Goal: Information Seeking & Learning: Learn about a topic

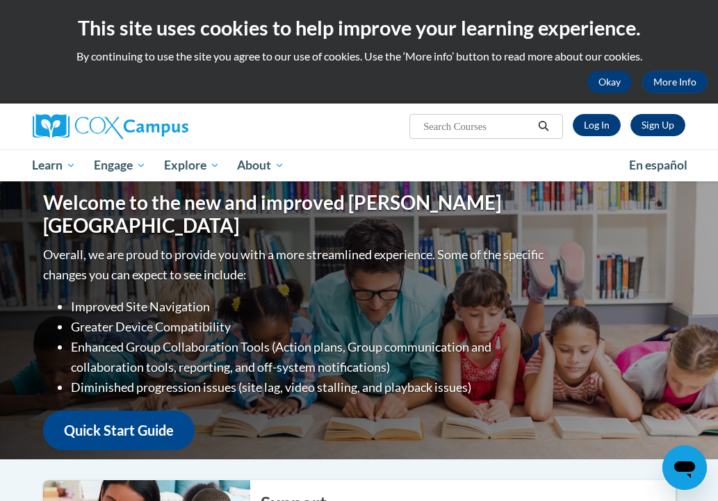
click at [596, 86] on button "Okay" at bounding box center [609, 82] width 44 height 22
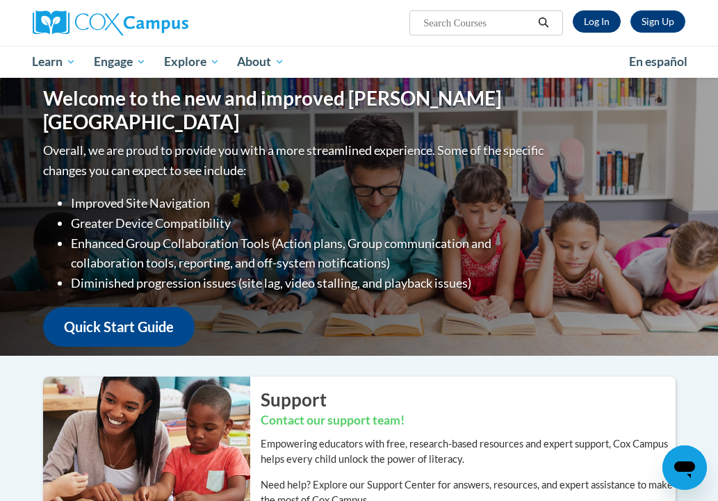
click at [589, 29] on link "Log In" at bounding box center [596, 21] width 48 height 22
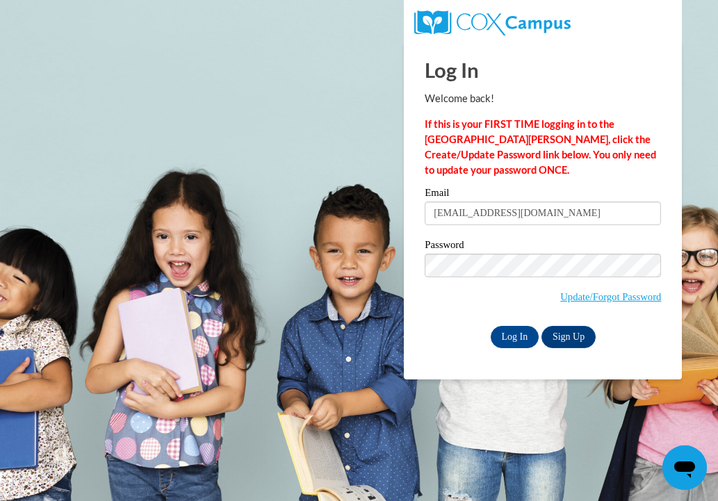
type input "mgbloodworth@valdosta.edu"
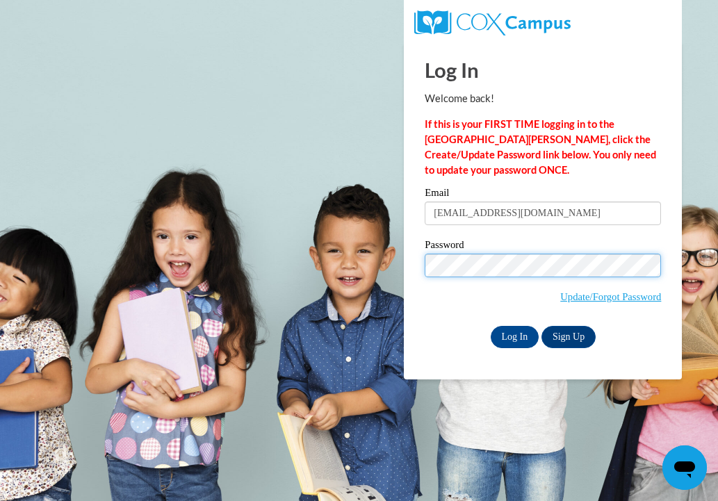
click at [513, 334] on input "Log In" at bounding box center [514, 337] width 49 height 22
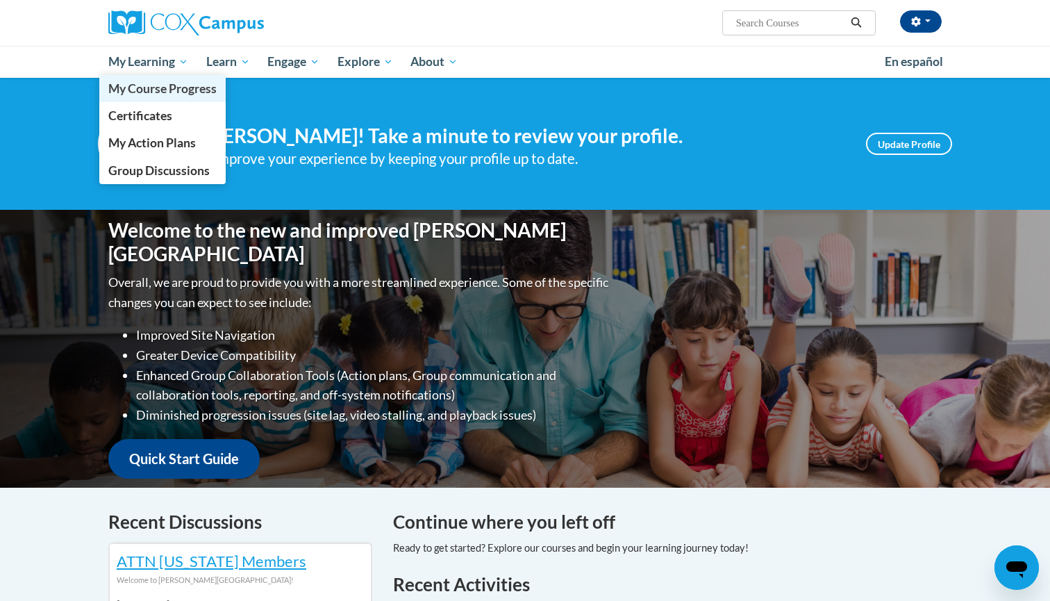
click at [165, 85] on span "My Course Progress" at bounding box center [162, 88] width 108 height 15
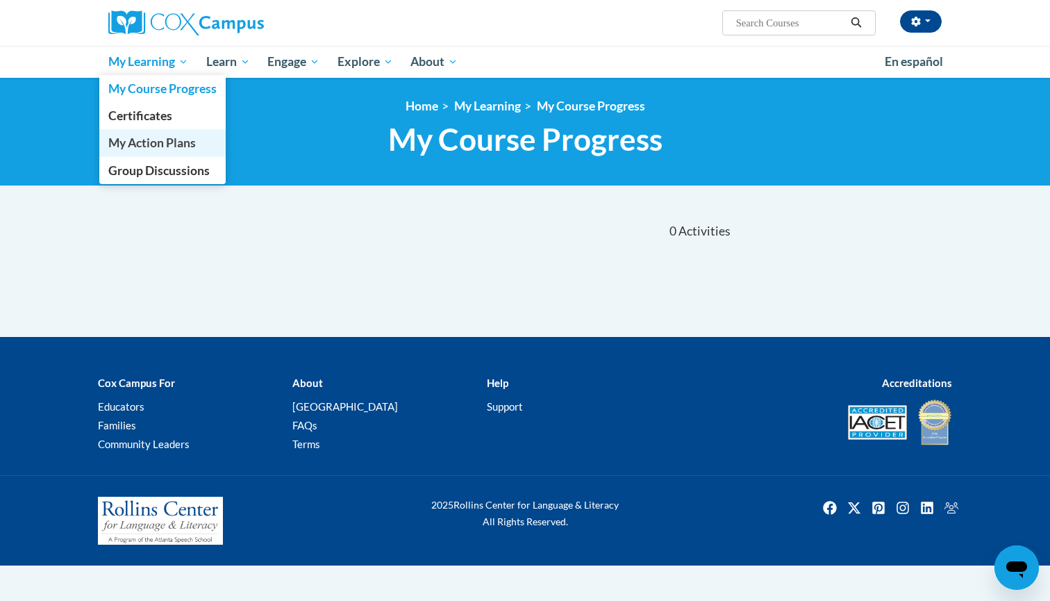
click at [156, 148] on span "My Action Plans" at bounding box center [152, 142] width 88 height 15
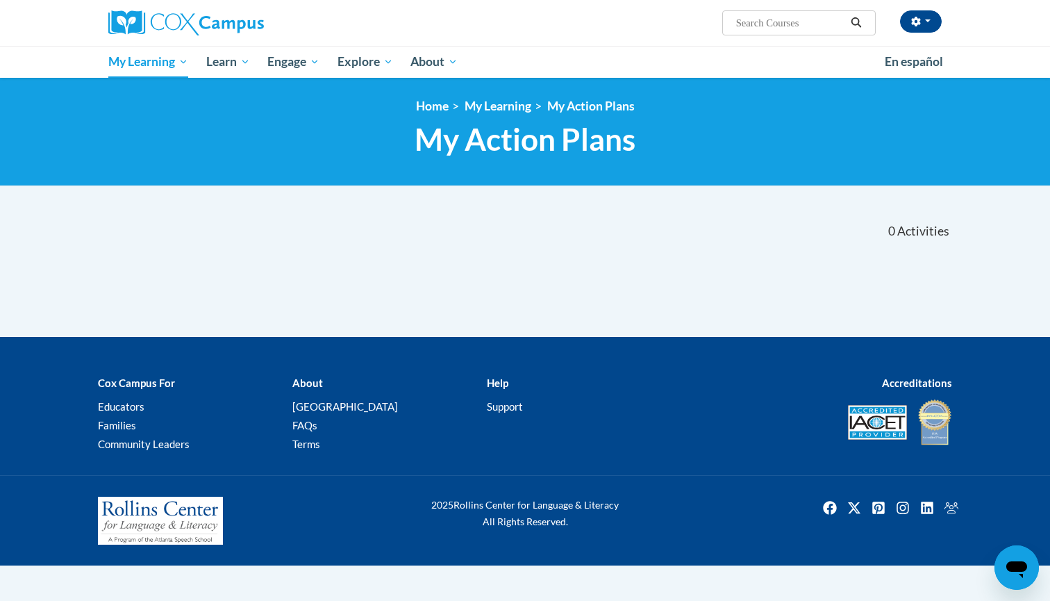
click at [764, 18] on input "Search..." at bounding box center [790, 23] width 111 height 17
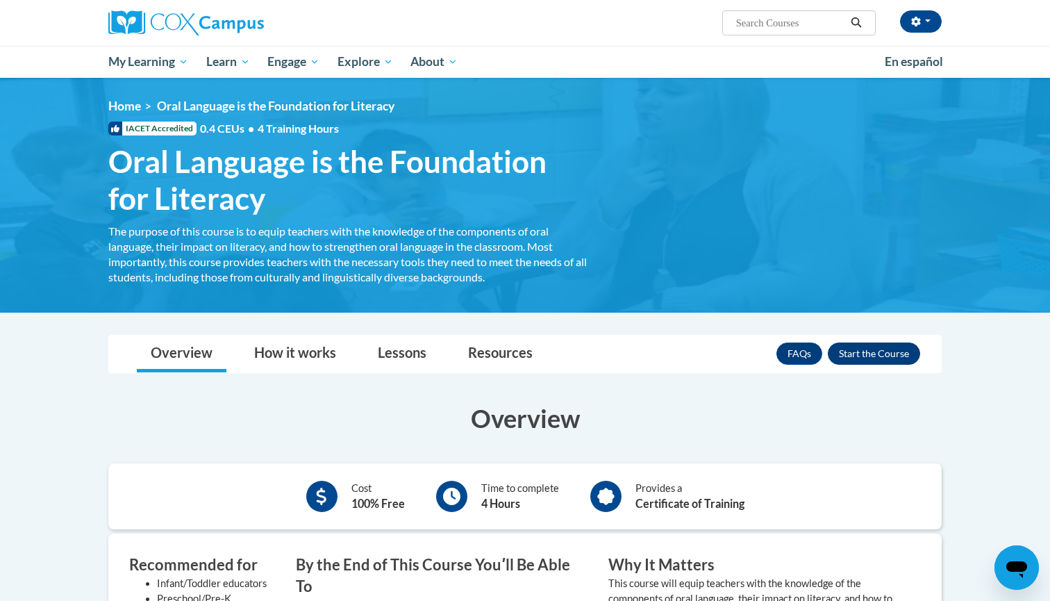
click at [877, 352] on button "Enroll" at bounding box center [874, 353] width 92 height 22
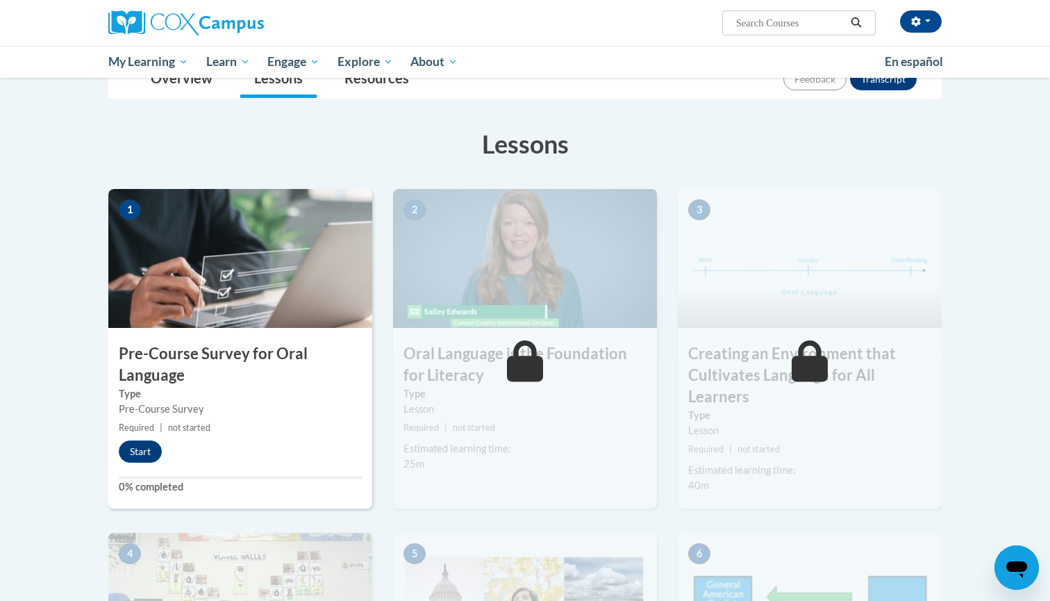
scroll to position [221, 0]
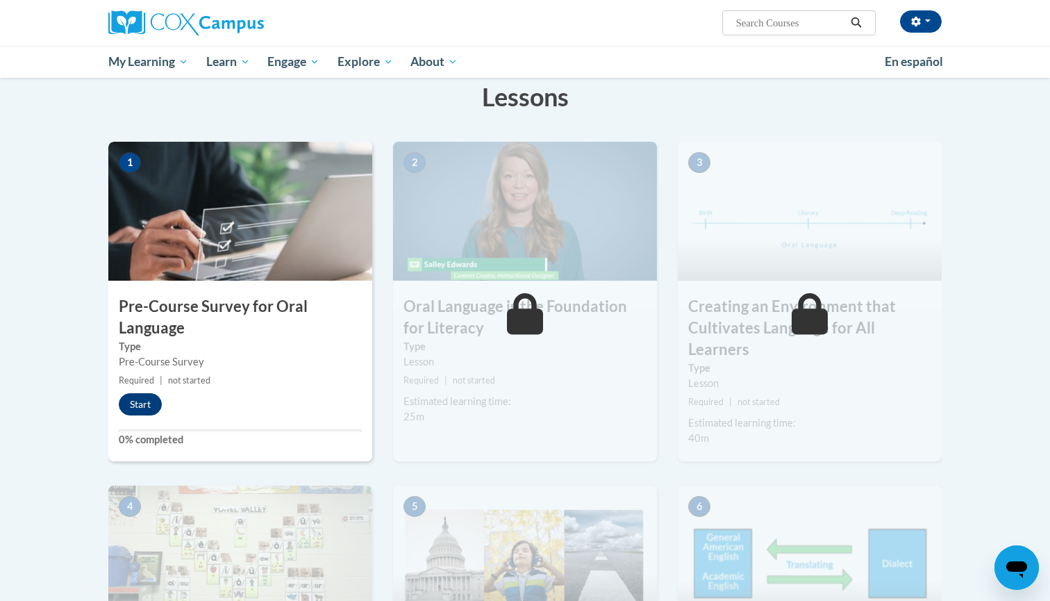
click at [135, 406] on button "Start" at bounding box center [140, 404] width 43 height 22
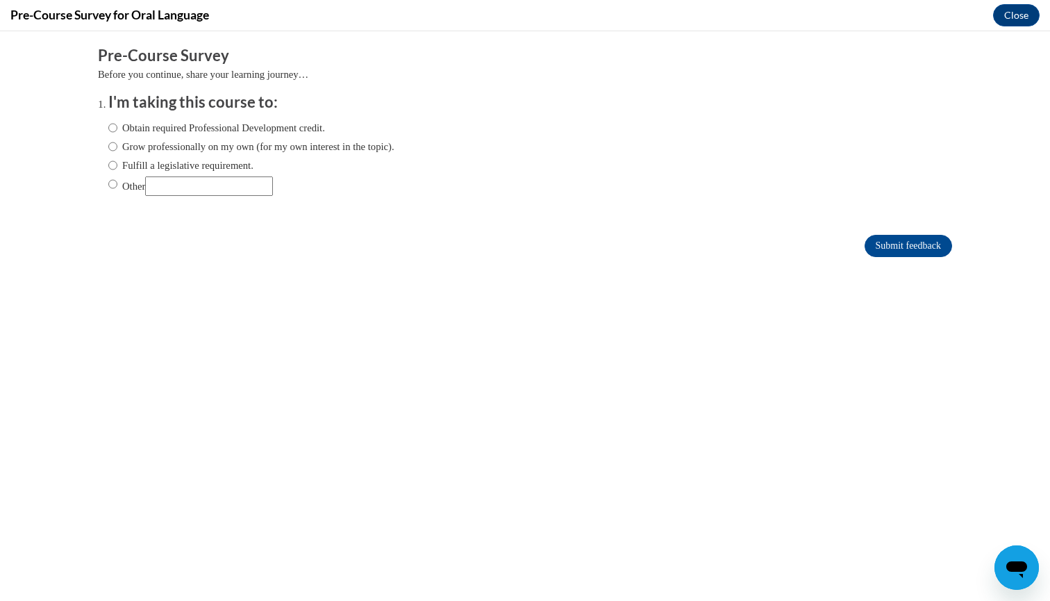
scroll to position [0, 0]
click at [117, 128] on label "Obtain required Professional Development credit." at bounding box center [216, 127] width 217 height 15
click at [117, 128] on input "Obtain required Professional Development credit." at bounding box center [112, 127] width 9 height 15
radio input "true"
click at [925, 243] on input "Submit feedback" at bounding box center [909, 246] width 88 height 22
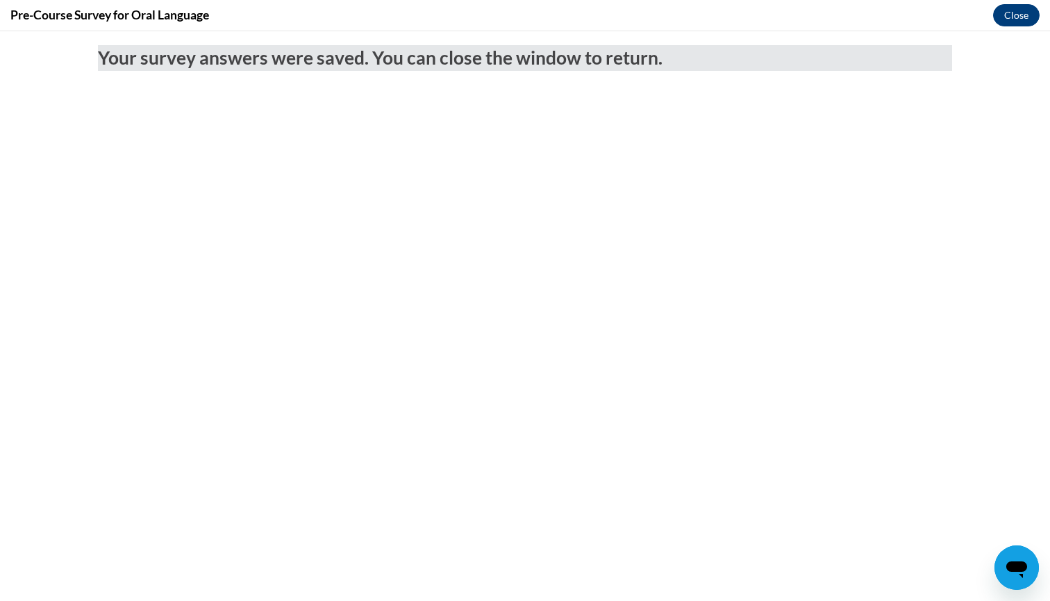
click at [1029, 10] on button "Close" at bounding box center [1016, 15] width 47 height 22
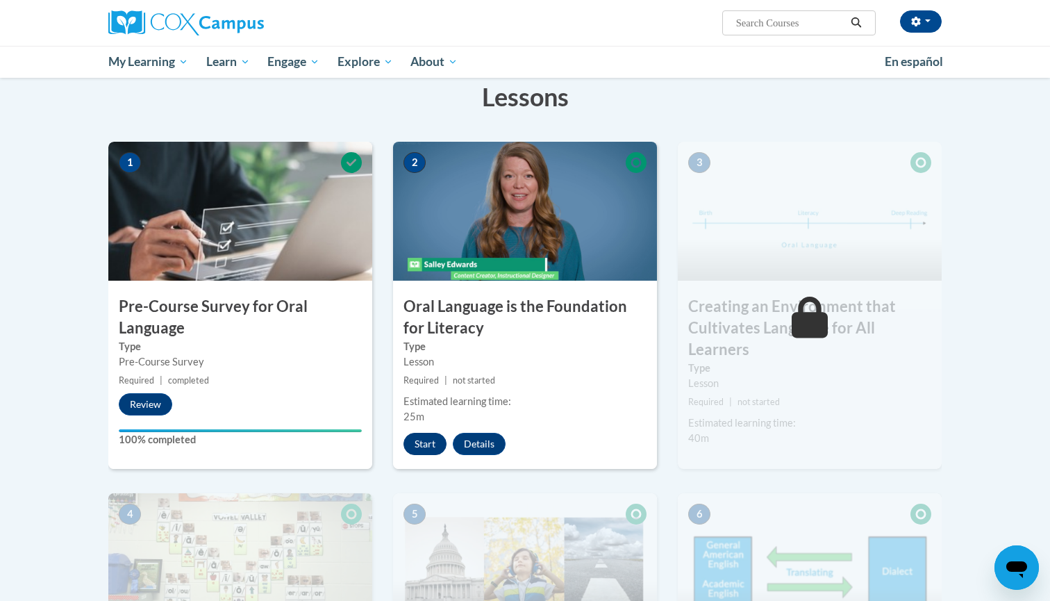
click at [426, 433] on button "Start" at bounding box center [425, 444] width 43 height 22
